Goal: Find specific page/section: Find specific page/section

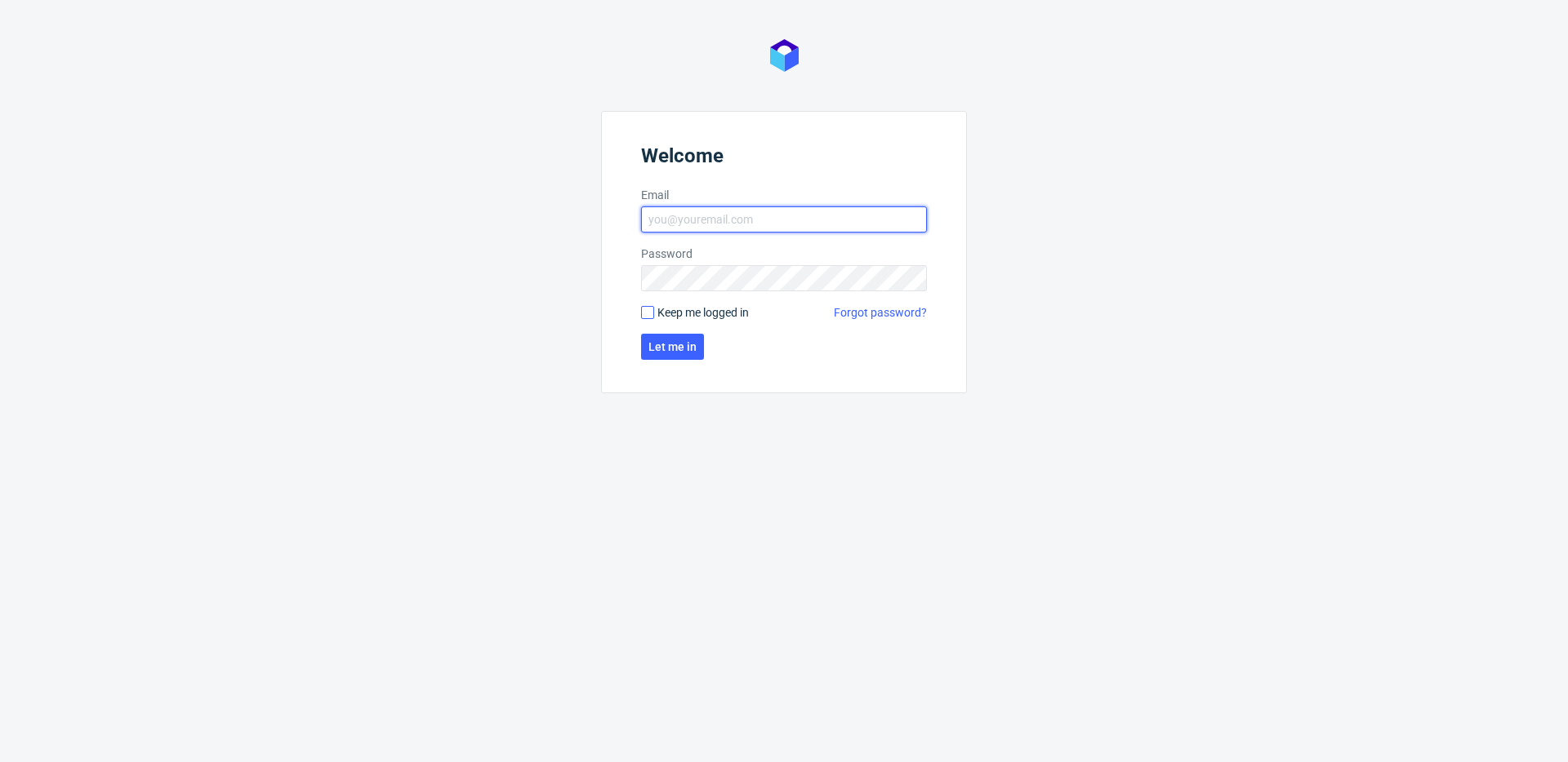
type input "michal.fedorowicz@packhelp.com"
click at [645, 309] on input "Keep me logged in" at bounding box center [647, 312] width 13 height 13
checkbox input "true"
click at [675, 346] on span "Let me in" at bounding box center [672, 347] width 48 height 11
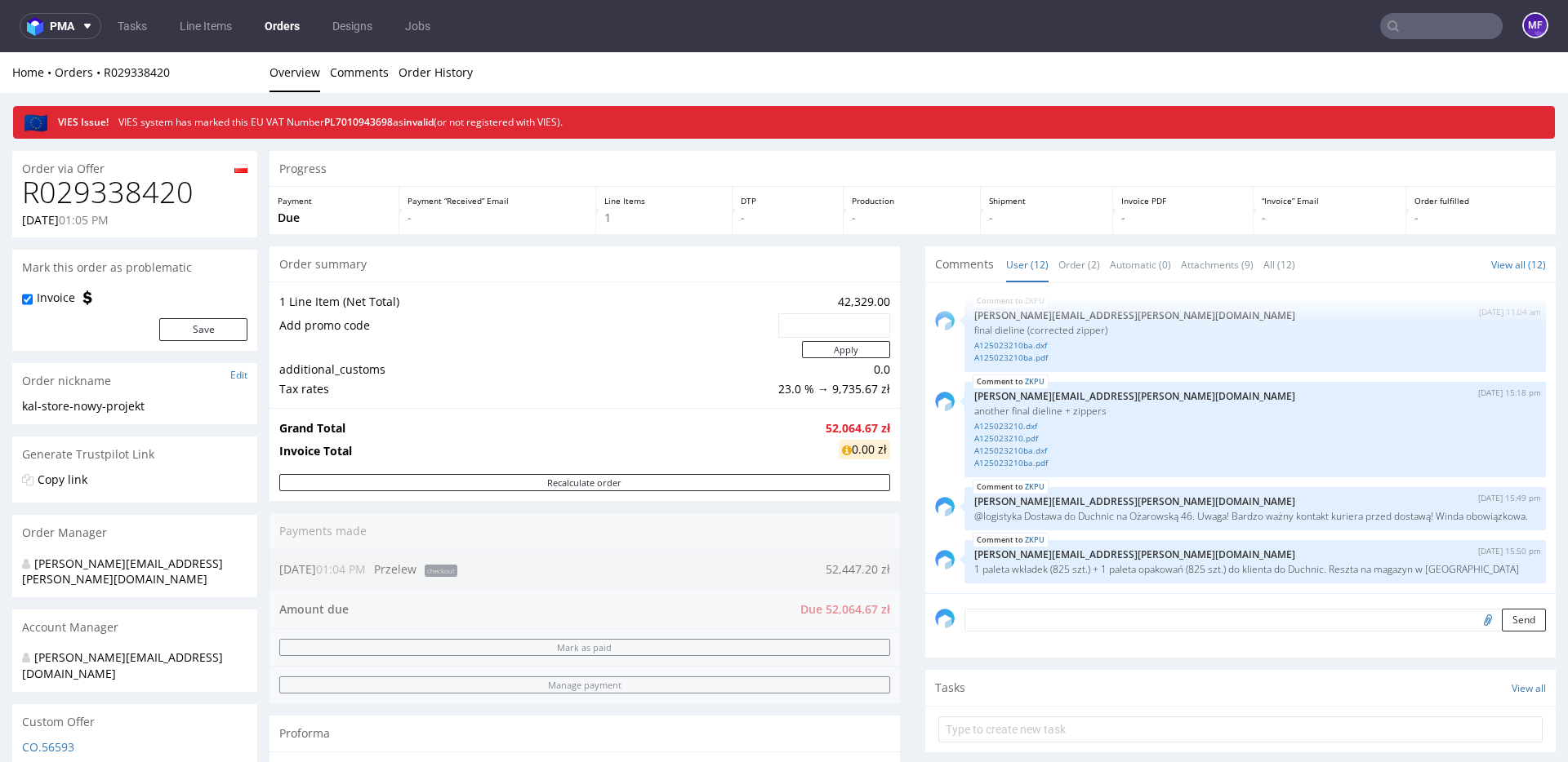
click at [579, 537] on div "Order summary 1 Line Item (Net Total) 42,329.00 Add promo code Apply additional…" at bounding box center [584, 533] width 631 height 573
click at [571, 531] on div "Order summary 1 Line Item (Net Total) 42,329.00 Add promo code Apply additional…" at bounding box center [584, 533] width 631 height 573
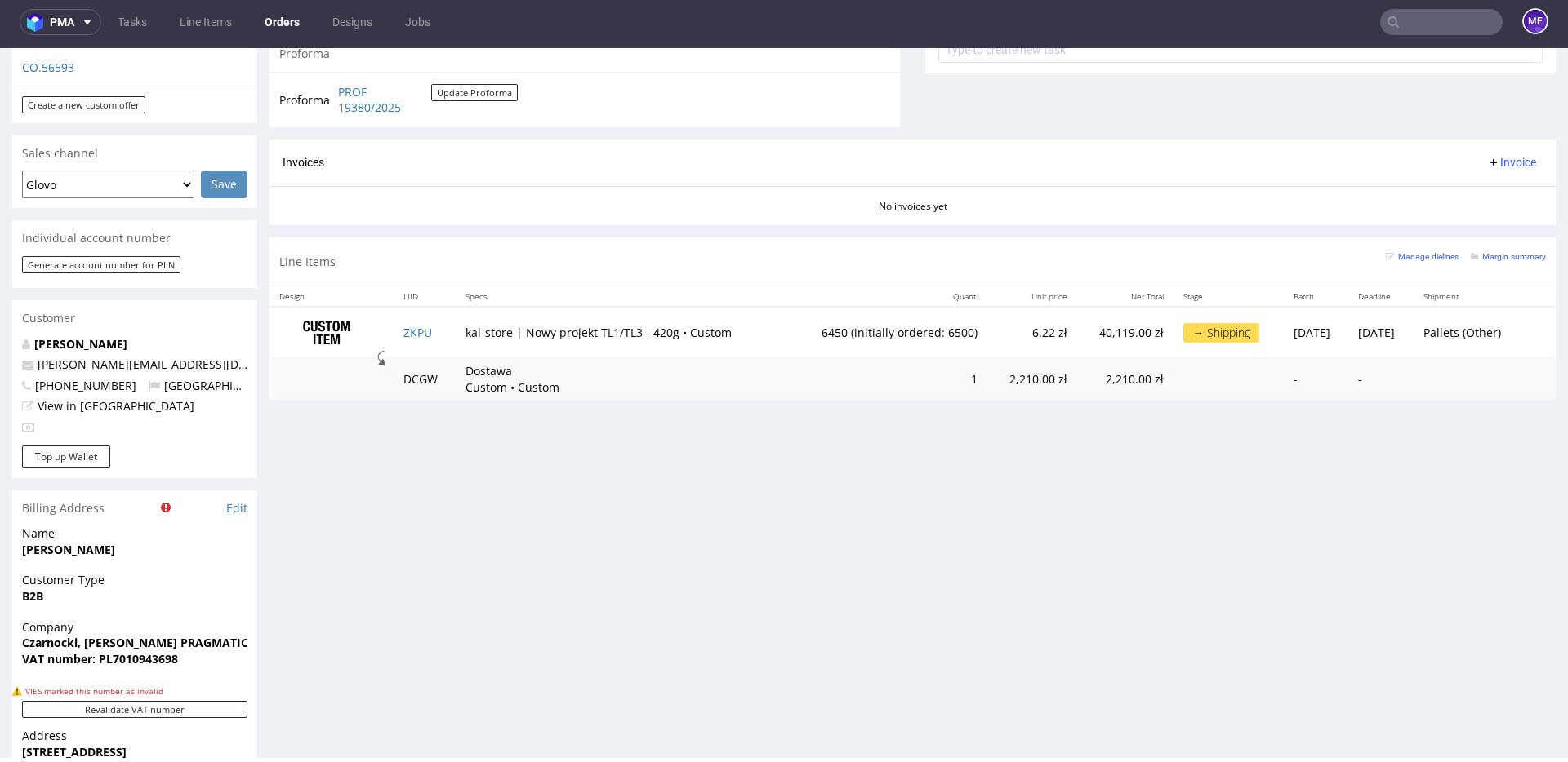
scroll to position [679, 0]
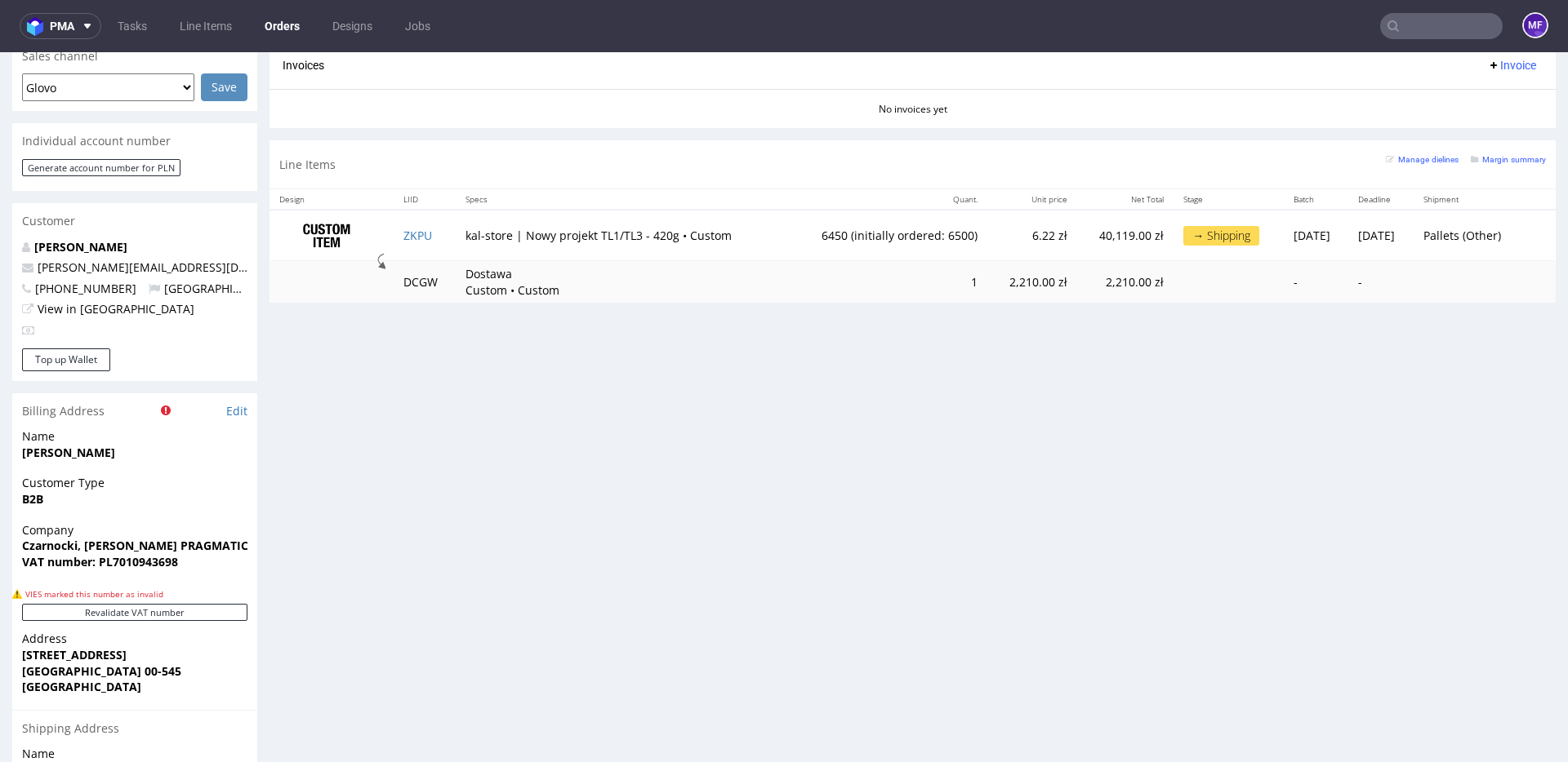
scroll to position [775, 0]
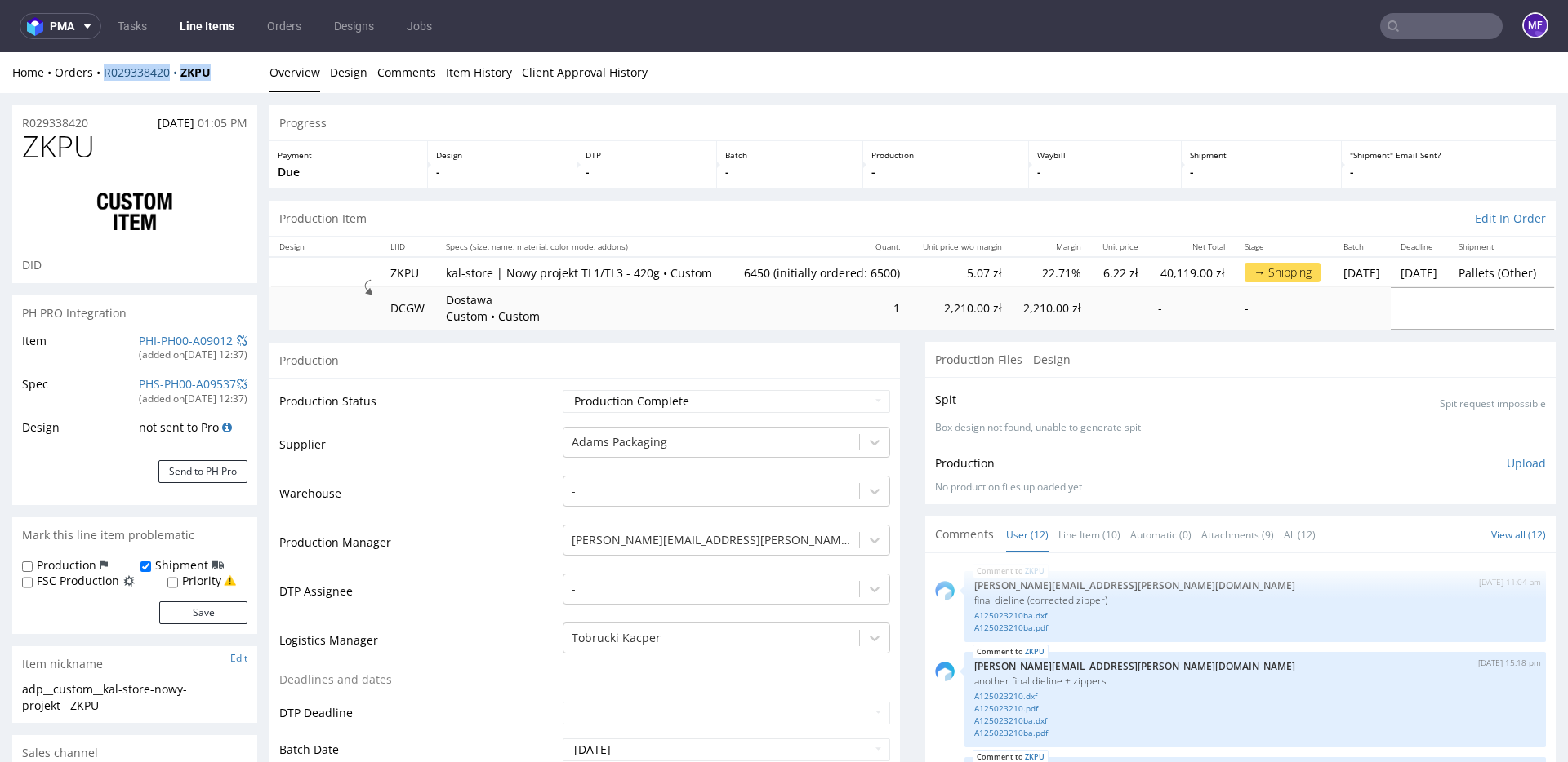
drag, startPoint x: 221, startPoint y: 74, endPoint x: 103, endPoint y: 73, distance: 118.0
click at [103, 73] on div "Home Orders R029338420 ZKPU" at bounding box center [134, 72] width 245 height 16
copy div "R029338420 ZKPU"
click at [631, 319] on td "Dostawa Custom • Custom" at bounding box center [583, 308] width 294 height 41
click at [690, 370] on div "Production" at bounding box center [584, 360] width 631 height 37
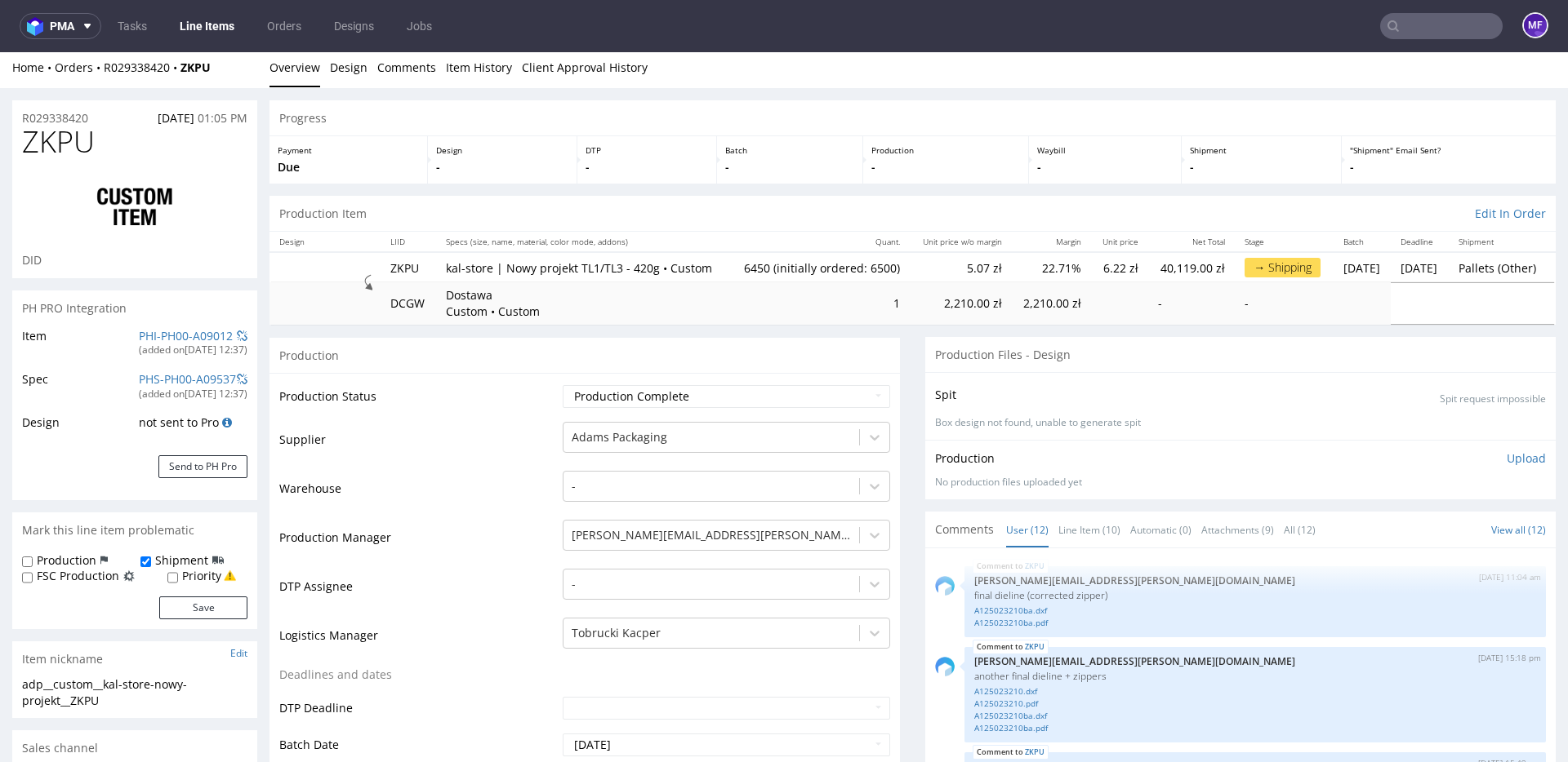
scroll to position [14, 0]
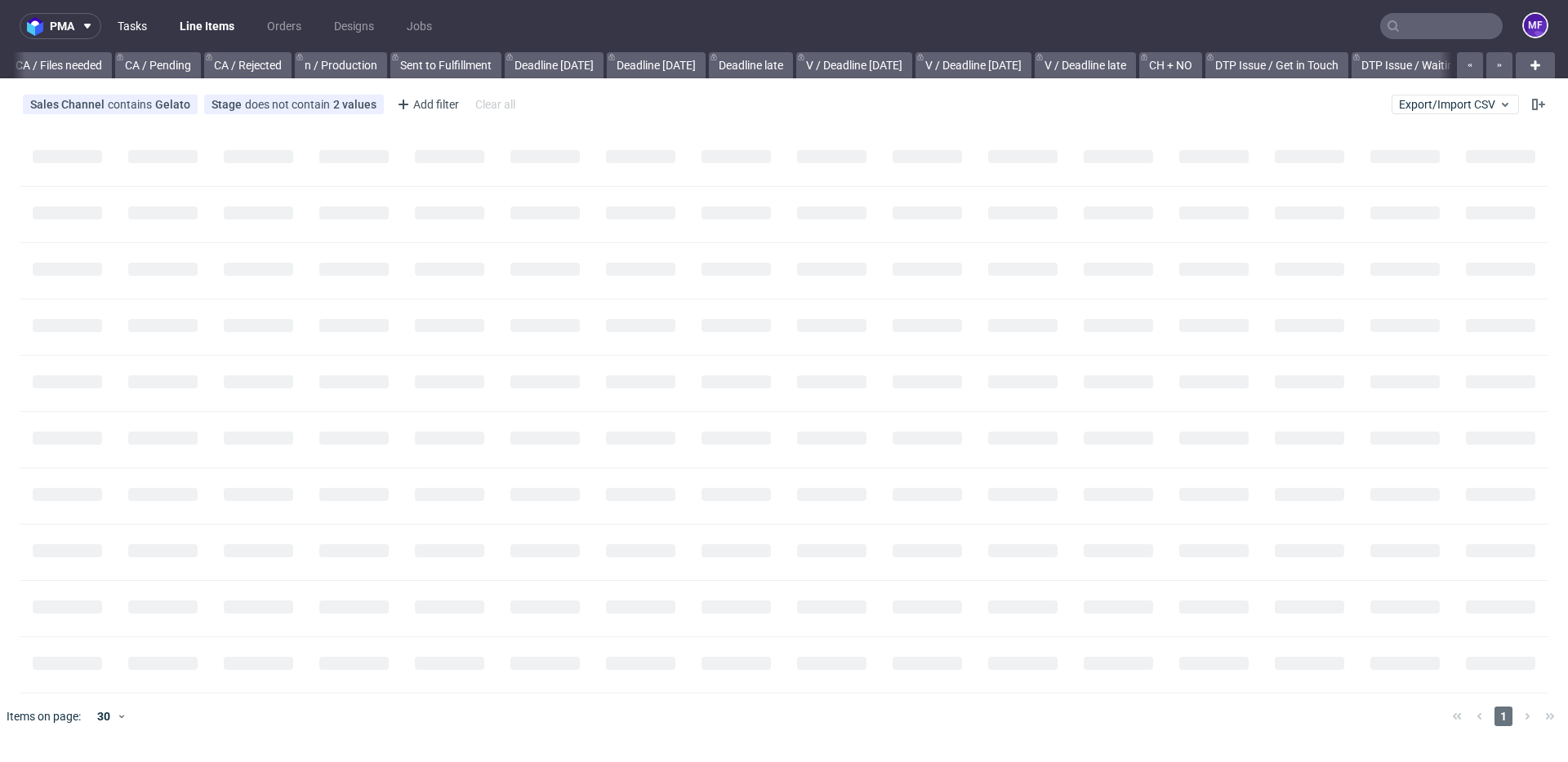
scroll to position [0, 1344]
click at [127, 30] on link "Tasks" at bounding box center [132, 26] width 49 height 26
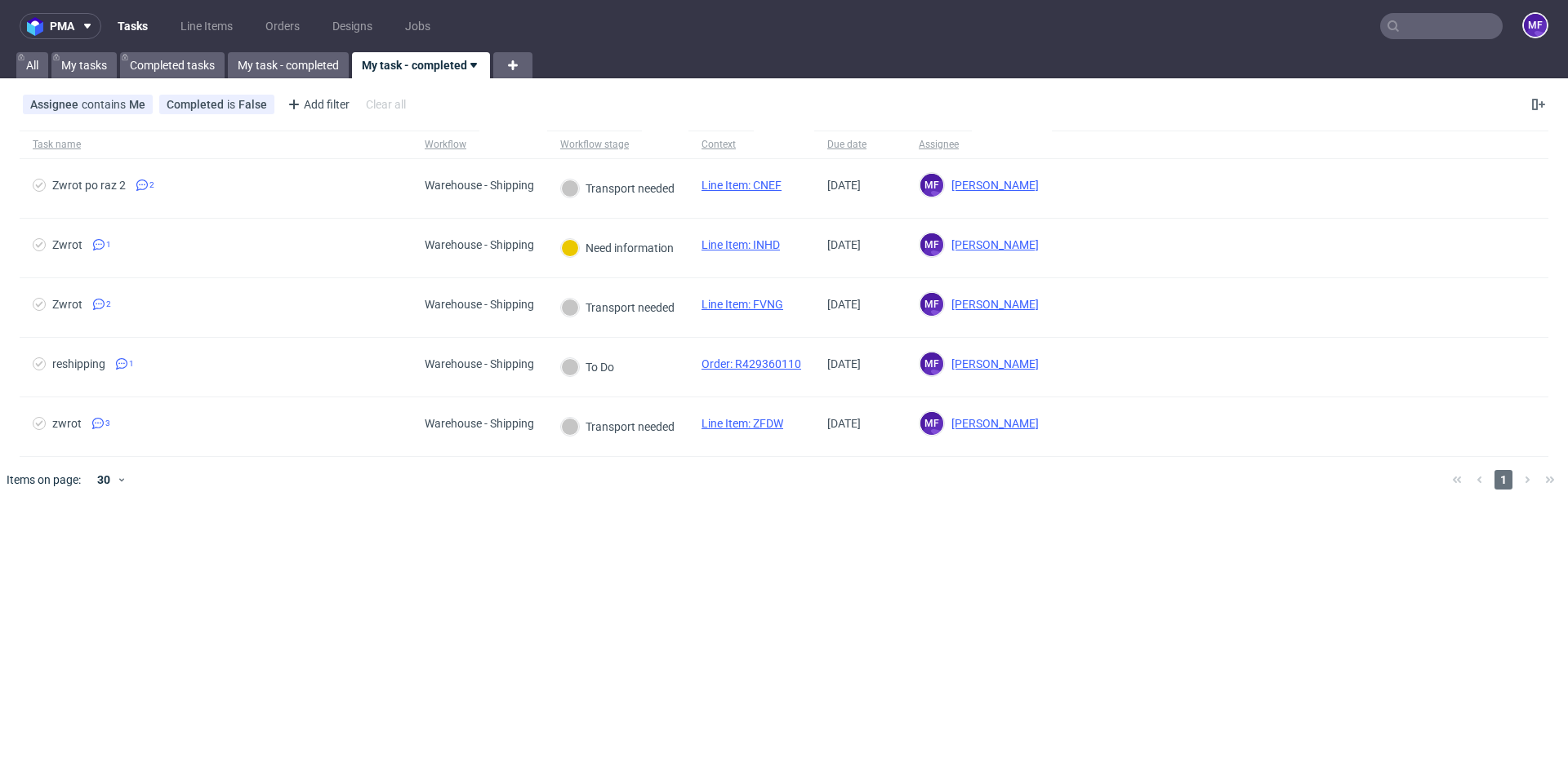
click at [1429, 16] on input "text" at bounding box center [1441, 26] width 122 height 26
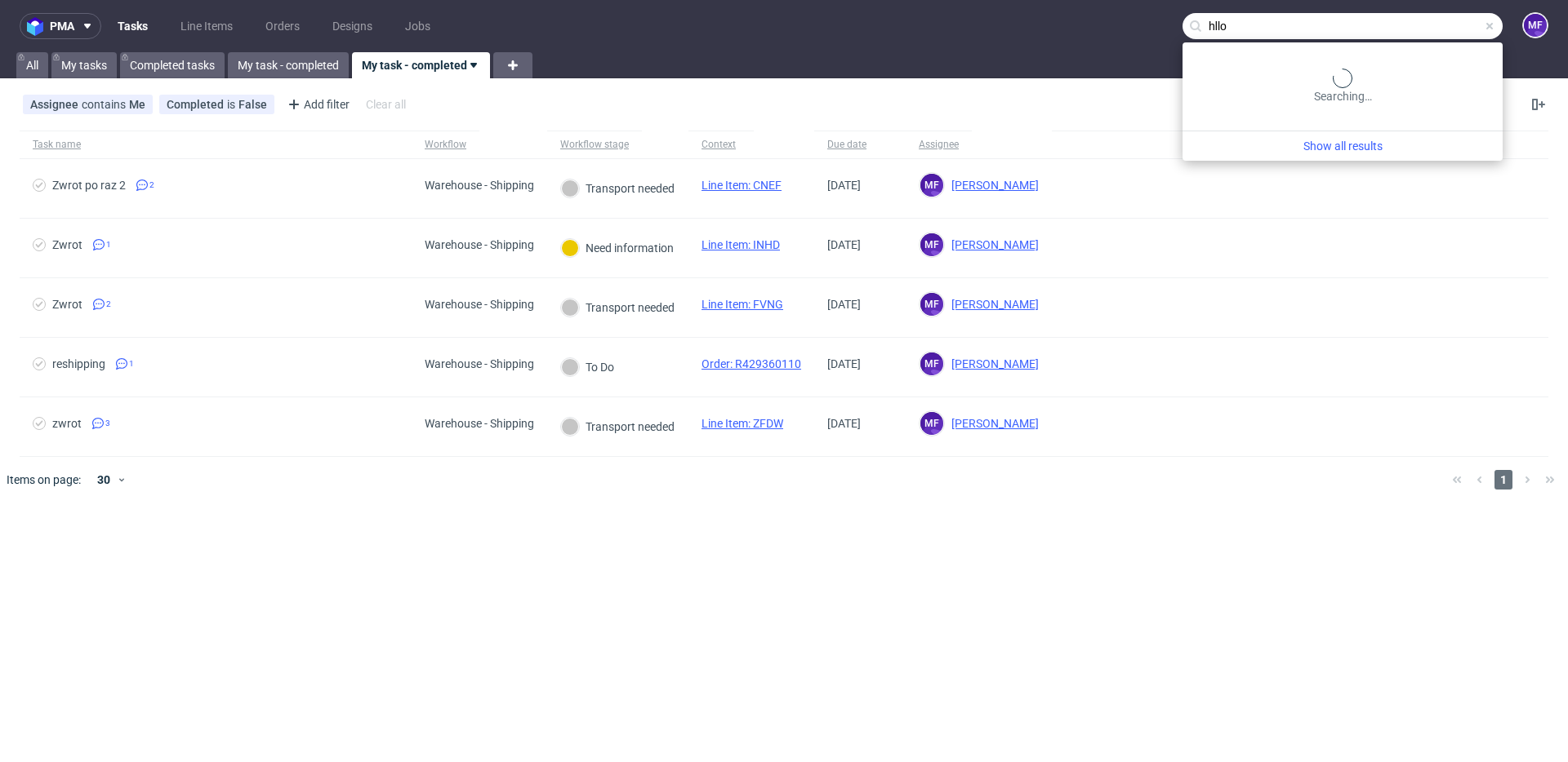
type input "hllo"
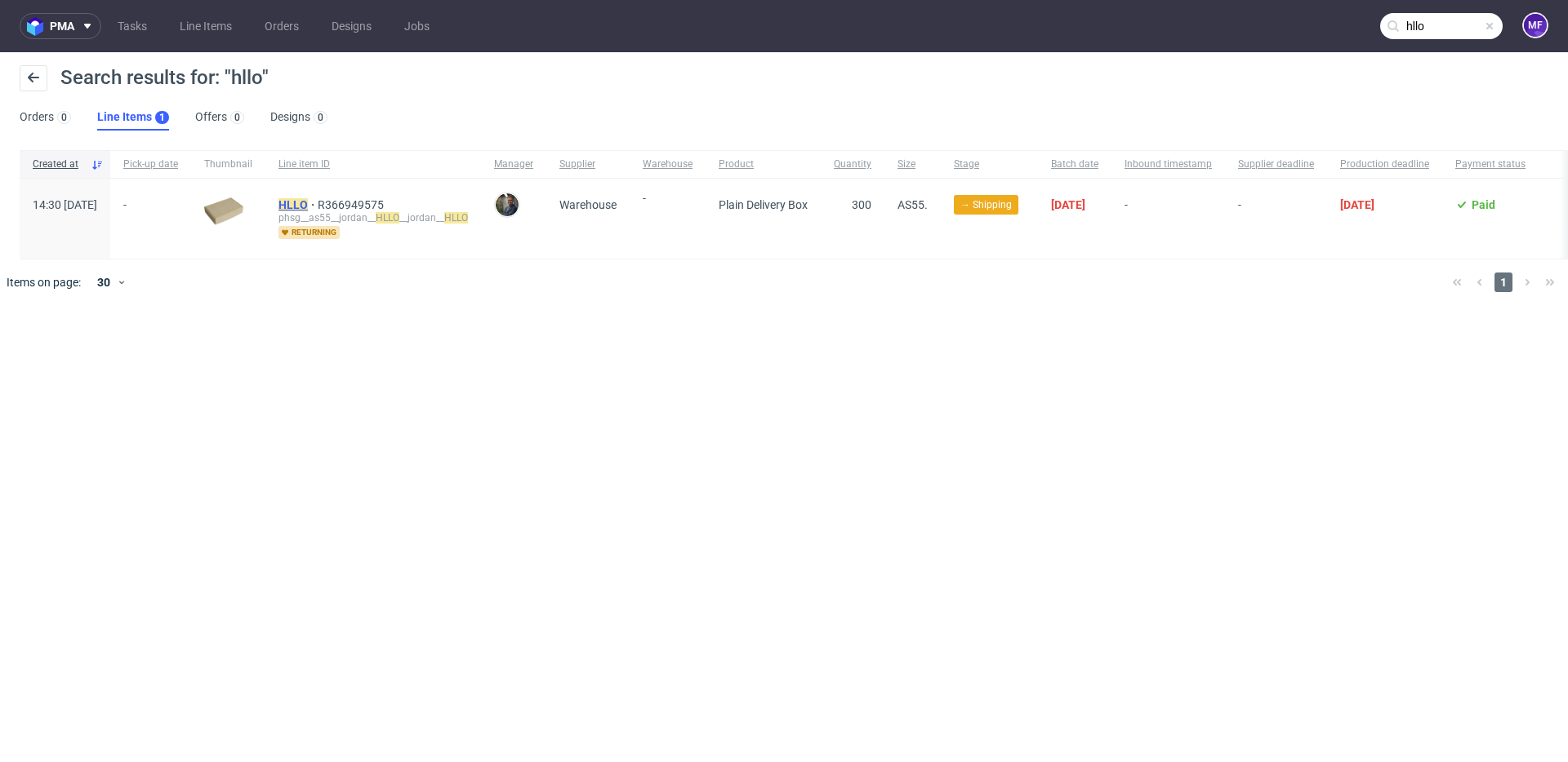
click at [308, 204] on mark "HLLO" at bounding box center [293, 205] width 29 height 13
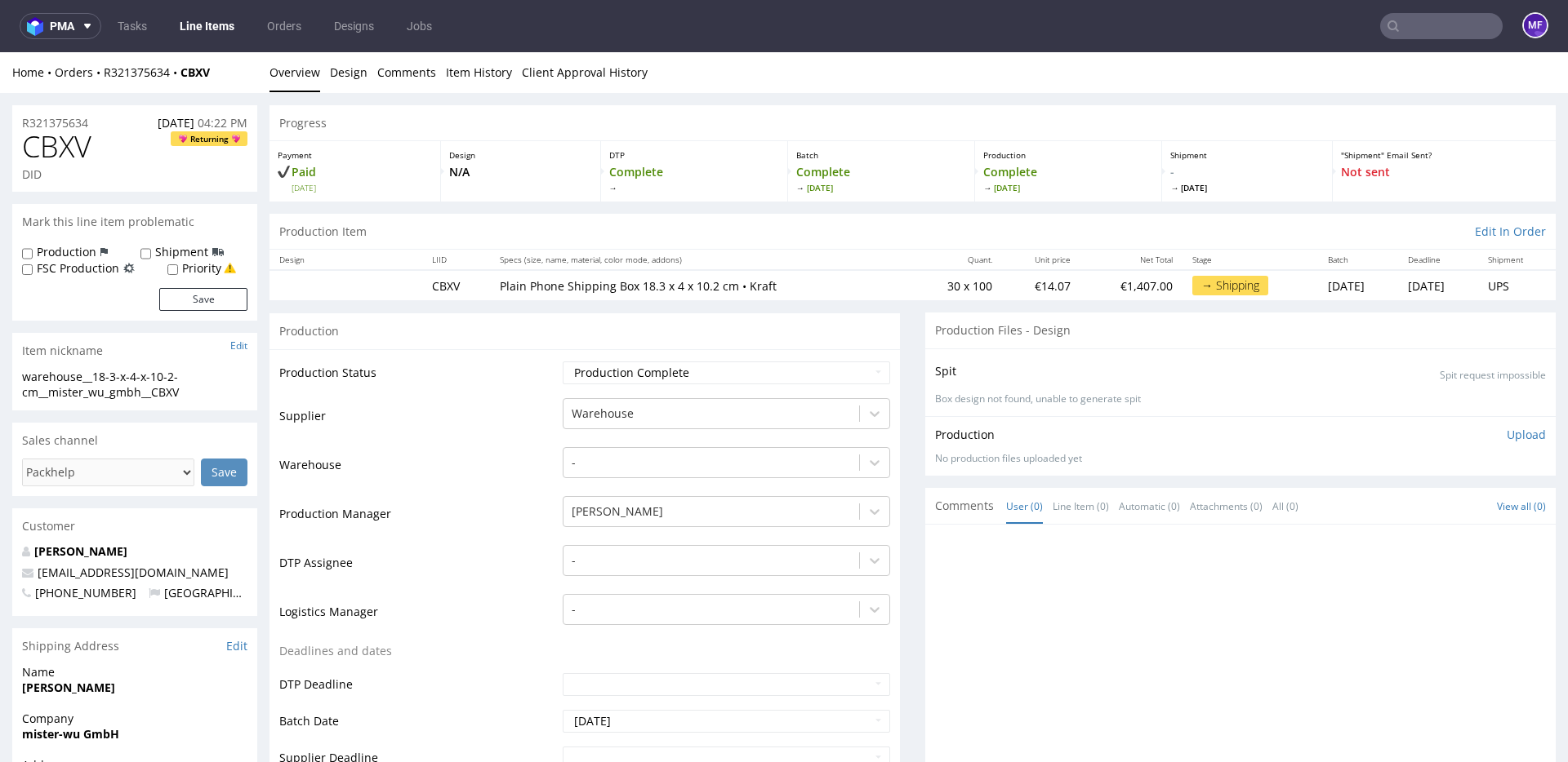
scroll to position [4, 0]
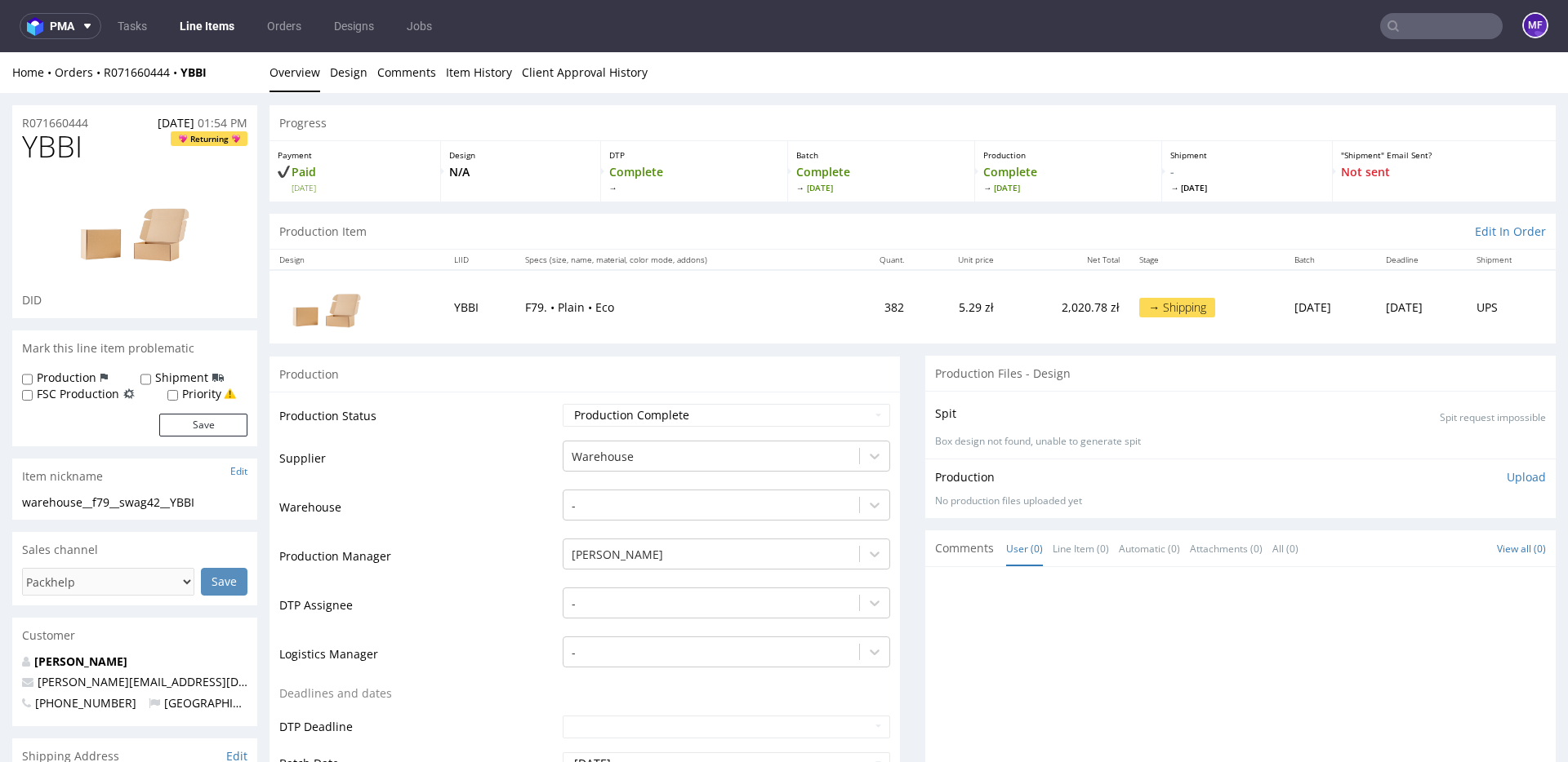
click at [773, 288] on td "F79. • Plain • Eco" at bounding box center [679, 306] width 327 height 72
drag, startPoint x: 217, startPoint y: 79, endPoint x: 103, endPoint y: 76, distance: 114.0
click at [103, 76] on div "Home Orders R071660444 YBBI" at bounding box center [134, 72] width 245 height 16
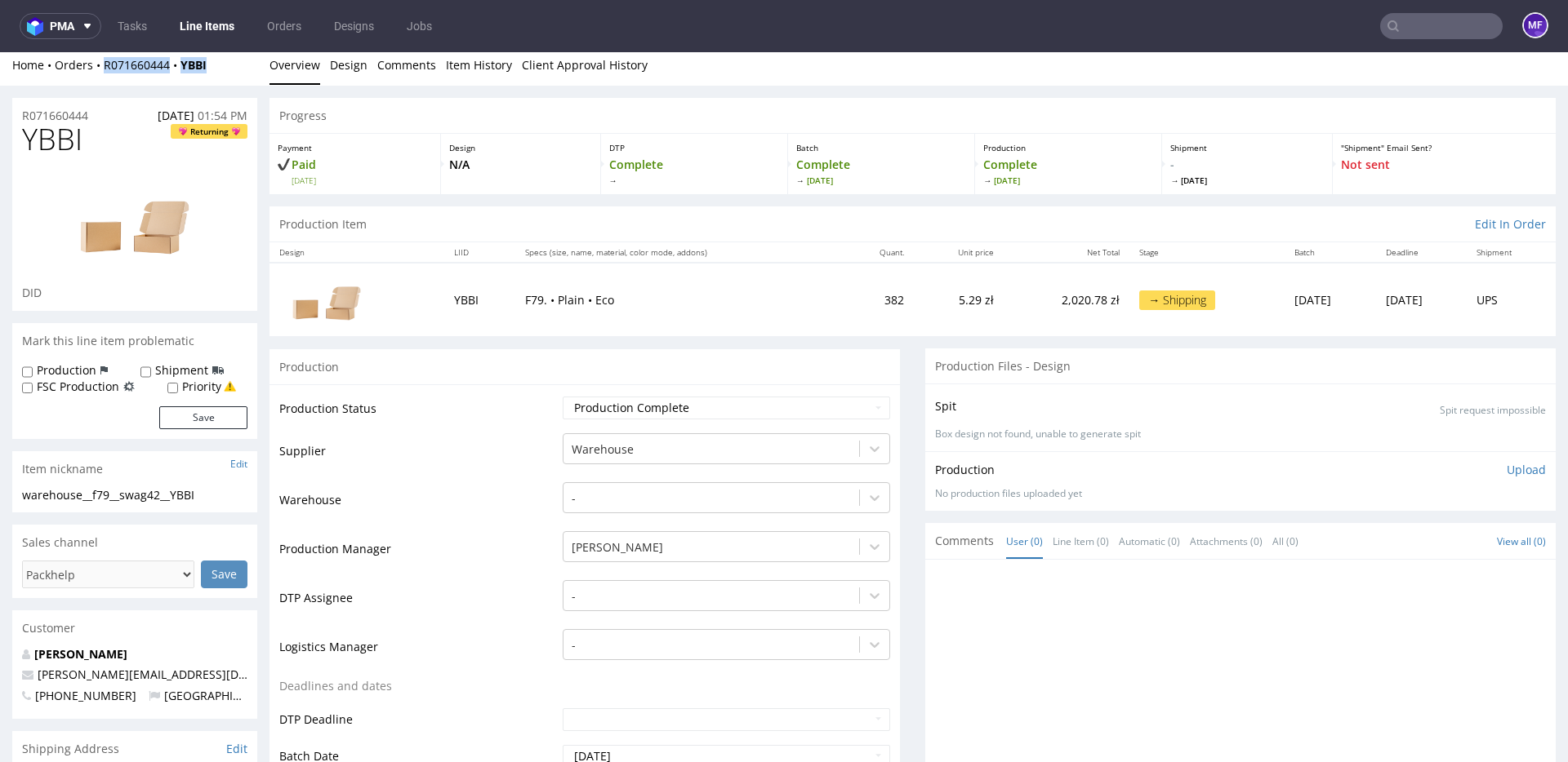
copy div "R071660444 YBBI"
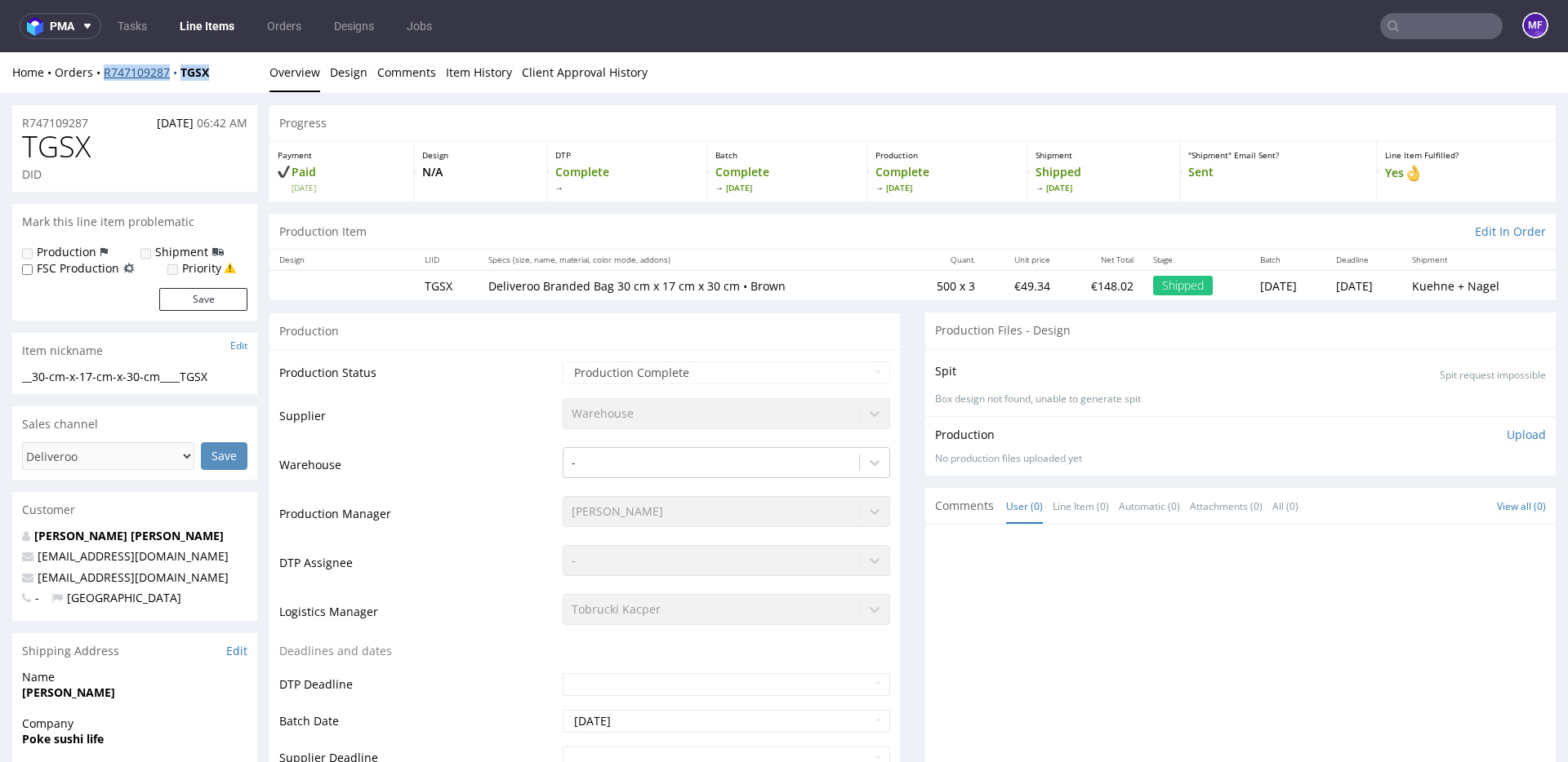
drag, startPoint x: 221, startPoint y: 77, endPoint x: 105, endPoint y: 77, distance: 116.0
click at [105, 77] on div "Home Orders R747109287 TGSX" at bounding box center [134, 72] width 245 height 16
copy div "R747109287 TGSX"
